Goal: Task Accomplishment & Management: Complete application form

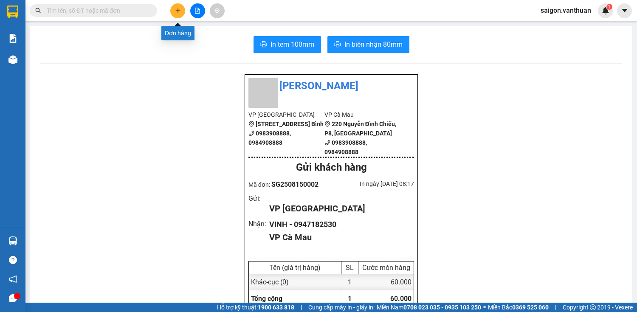
click at [175, 11] on icon "plus" at bounding box center [178, 11] width 6 height 6
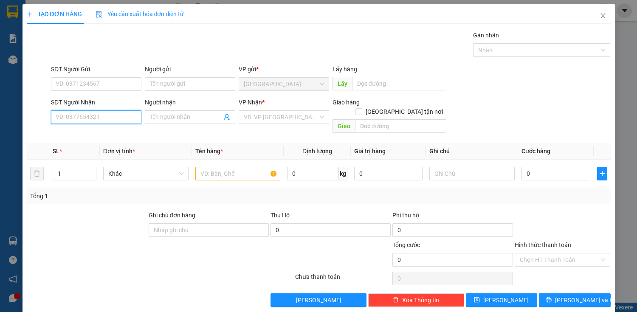
click at [90, 117] on input "SĐT Người Nhận" at bounding box center [96, 117] width 90 height 14
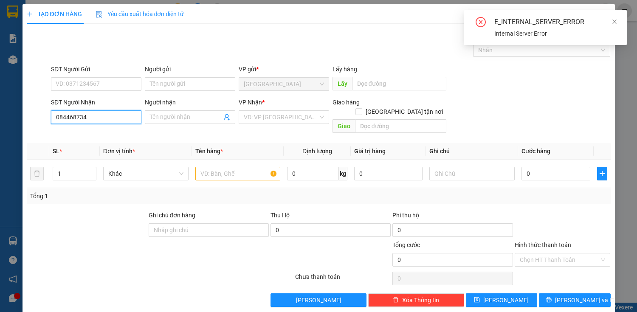
type input "0844687345"
click at [110, 132] on div "0844687345 - THAN" at bounding box center [95, 133] width 79 height 9
type input "THAN"
type input "60.000"
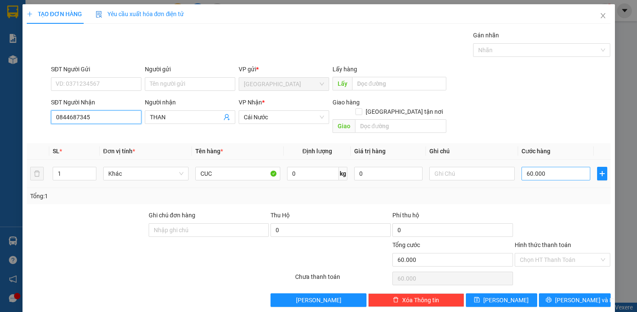
type input "0844687345"
click at [523, 167] on input "60.000" at bounding box center [555, 174] width 68 height 14
type input "0"
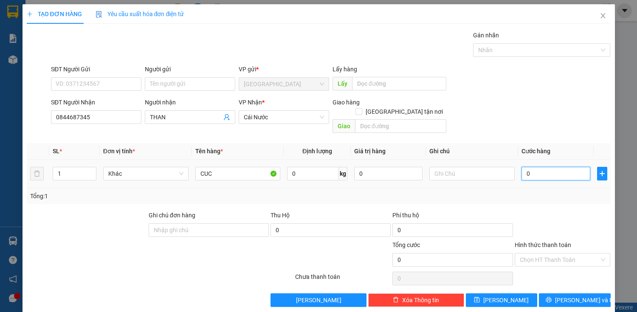
type input "50"
type input "500"
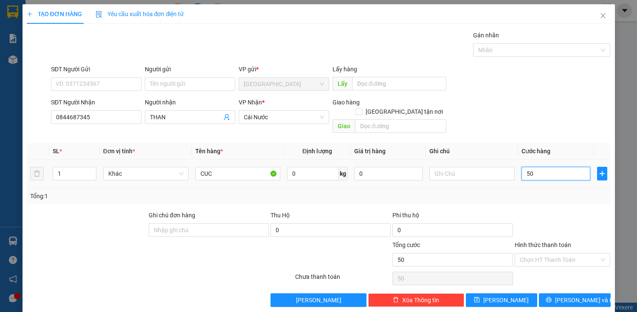
type input "500"
type input "5.000"
type input "50.000"
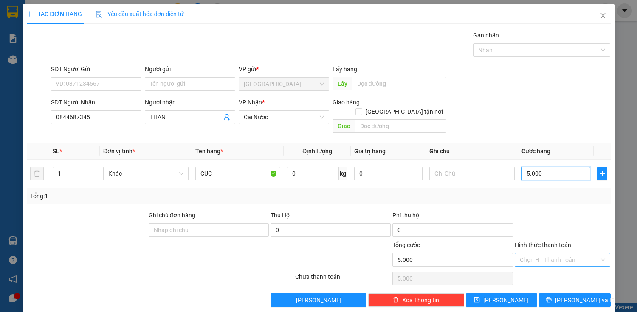
type input "50.000"
click at [575, 253] on input "Hình thức thanh toán" at bounding box center [560, 259] width 80 height 13
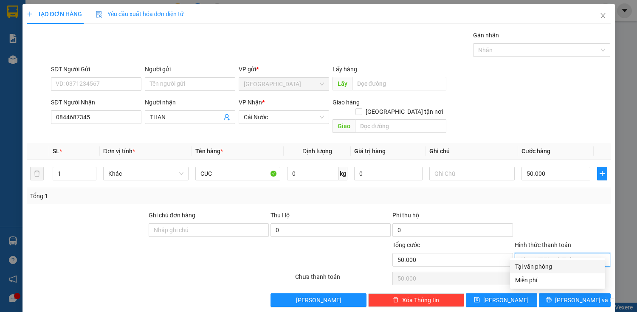
click at [574, 263] on div "Tại văn phòng" at bounding box center [557, 266] width 85 height 9
type input "0"
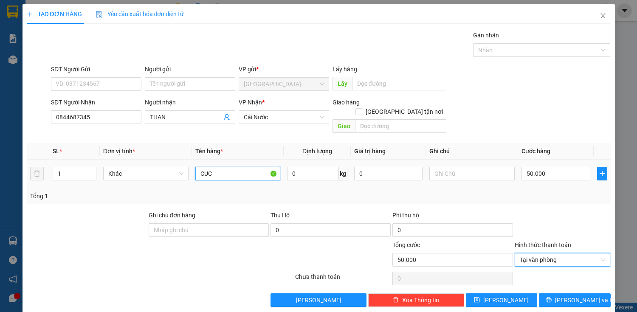
click at [234, 167] on input "CUC" at bounding box center [237, 174] width 85 height 14
type input "C"
type input "t"
type input "THÙNG"
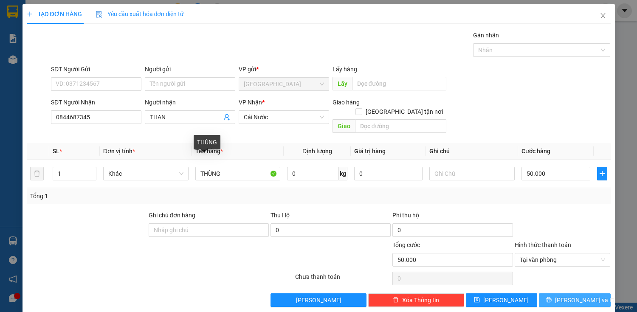
click at [582, 282] on div "Transit Pickup Surcharge Ids Transit Deliver Surcharge Ids Transit Deliver Surc…" at bounding box center [319, 169] width 584 height 276
click at [582, 295] on span "[PERSON_NAME] và In" at bounding box center [584, 299] width 59 height 9
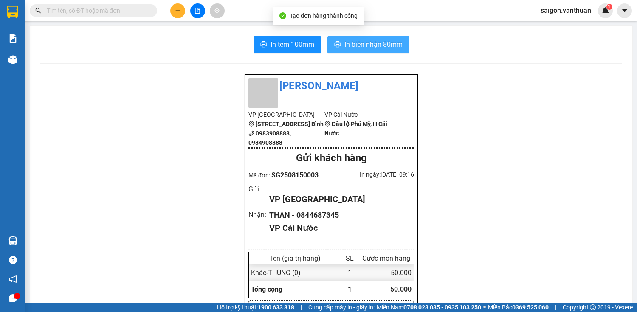
click at [370, 44] on span "In biên nhận 80mm" at bounding box center [373, 44] width 58 height 11
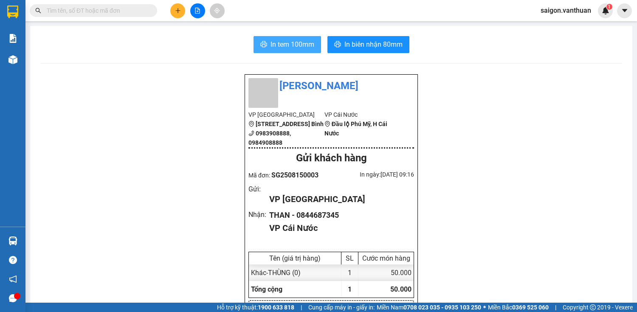
click at [279, 39] on span "In tem 100mm" at bounding box center [292, 44] width 44 height 11
click at [131, 8] on input "text" at bounding box center [97, 10] width 100 height 9
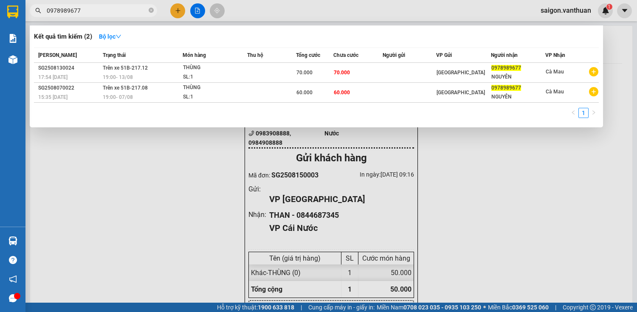
type input "0978989677"
drag, startPoint x: 46, startPoint y: 11, endPoint x: 67, endPoint y: 11, distance: 21.6
click at [67, 11] on span "0978989677" at bounding box center [93, 10] width 127 height 13
drag, startPoint x: 47, startPoint y: 9, endPoint x: 86, endPoint y: 11, distance: 39.1
click at [86, 11] on input "0978989677" at bounding box center [97, 10] width 100 height 9
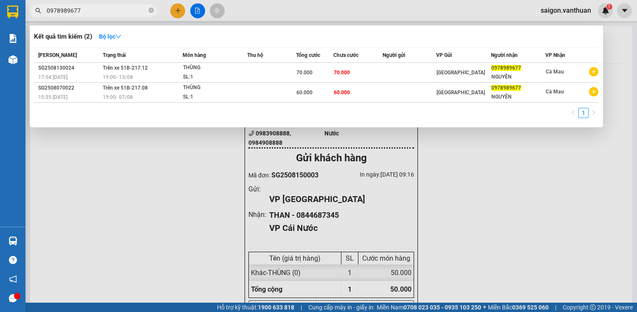
click at [180, 9] on div at bounding box center [318, 156] width 637 height 312
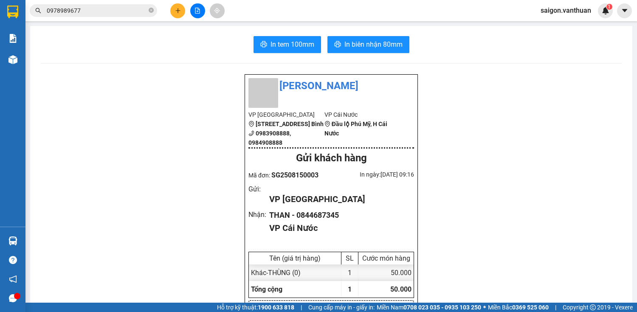
click at [180, 4] on button at bounding box center [177, 10] width 15 height 15
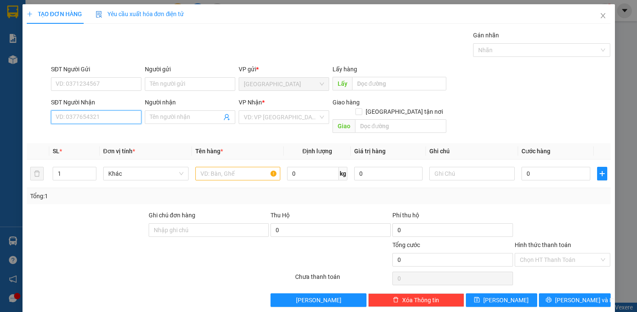
click at [118, 117] on input "SĐT Người Nhận" at bounding box center [96, 117] width 90 height 14
paste input "0978989677"
type input "0978989677"
click at [118, 134] on div "0978989677 - NGUYÊN" at bounding box center [95, 133] width 79 height 9
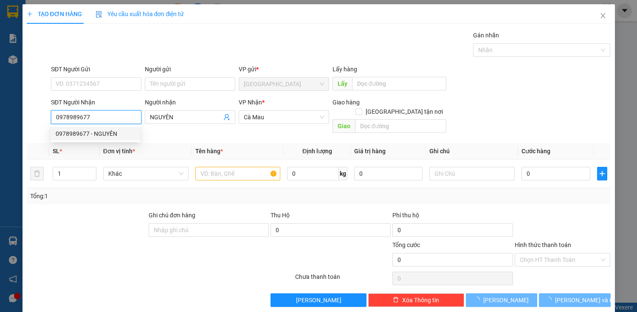
type input "NGUYÊN"
type input "70.000"
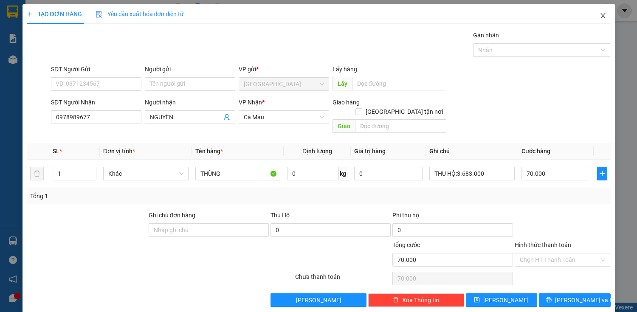
click at [598, 11] on span "Close" at bounding box center [603, 16] width 24 height 24
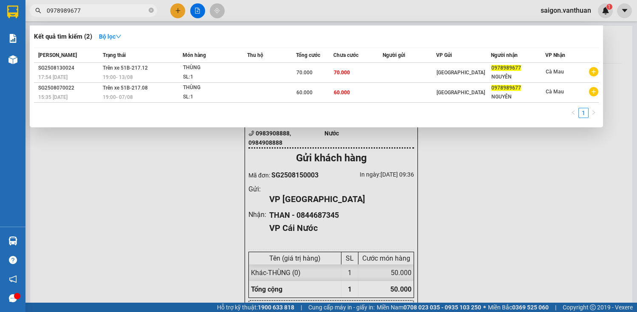
click at [94, 14] on input "0978989677" at bounding box center [97, 10] width 100 height 9
